Goal: Complete application form: Complete application form

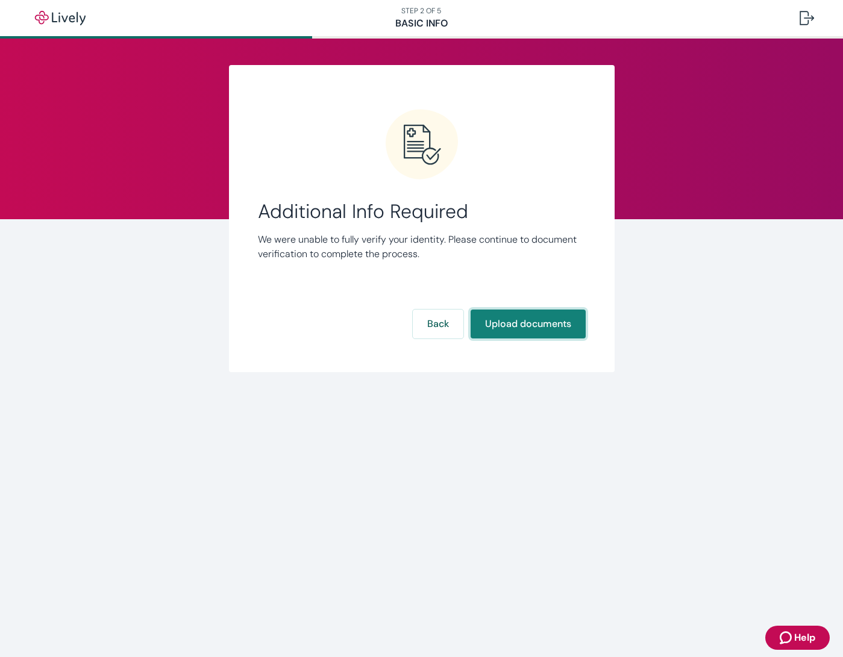
click at [538, 325] on button "Upload documents" at bounding box center [528, 324] width 115 height 29
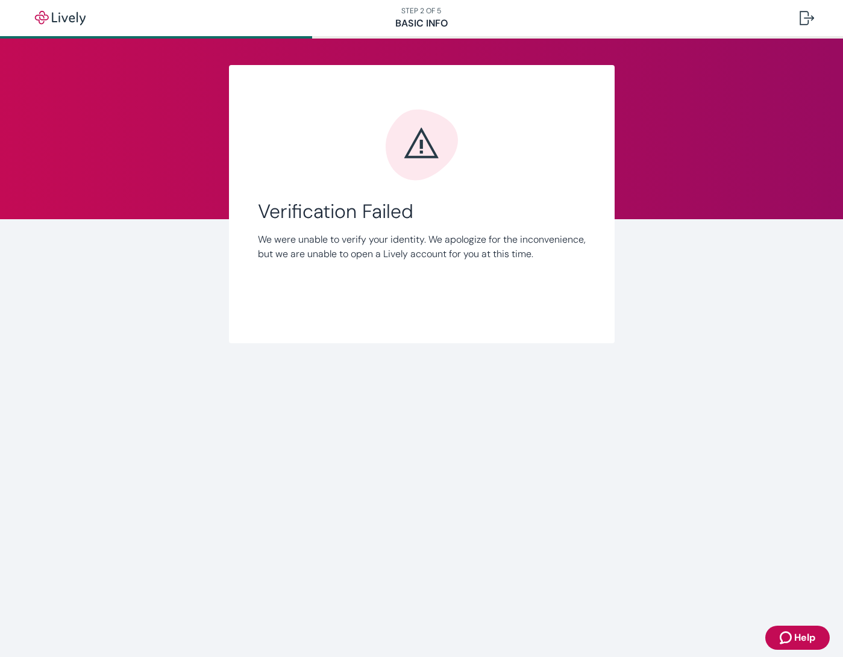
click at [593, 181] on div "Link Account Verification Failed We were unable to verify your identity. We apo…" at bounding box center [422, 204] width 386 height 278
click at [425, 155] on icon "Error icon" at bounding box center [421, 145] width 72 height 71
click at [675, 334] on div "Link Account Verification Failed We were unable to verify your identity. We apo…" at bounding box center [422, 204] width 578 height 278
click at [457, 251] on p "We were unable to verify your identity. We apologize for the inconvenience, but…" at bounding box center [422, 247] width 328 height 29
click at [67, 17] on img "button" at bounding box center [60, 18] width 67 height 14
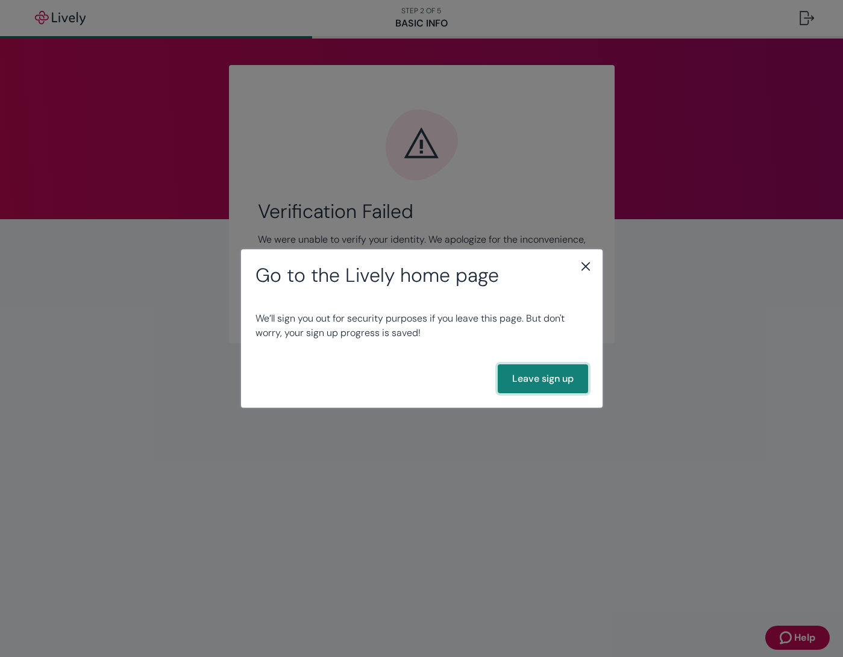
click at [526, 384] on button "Leave sign up" at bounding box center [543, 379] width 90 height 29
